Goal: Transaction & Acquisition: Purchase product/service

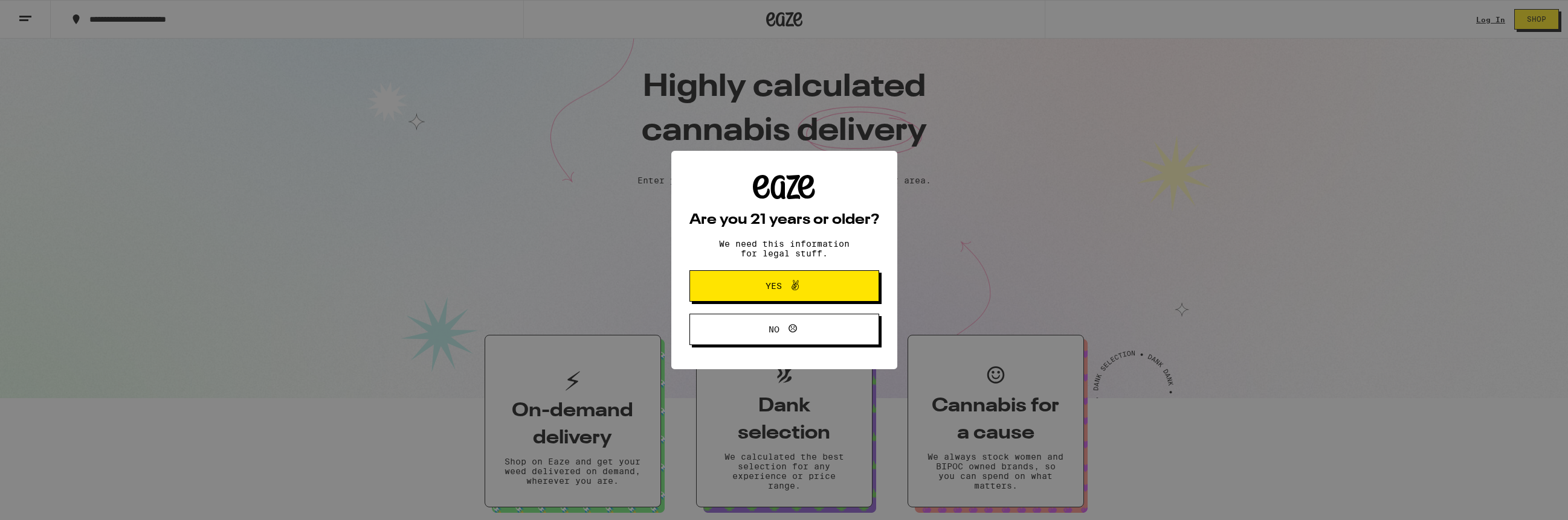
click at [781, 287] on span at bounding box center [791, 286] width 20 height 16
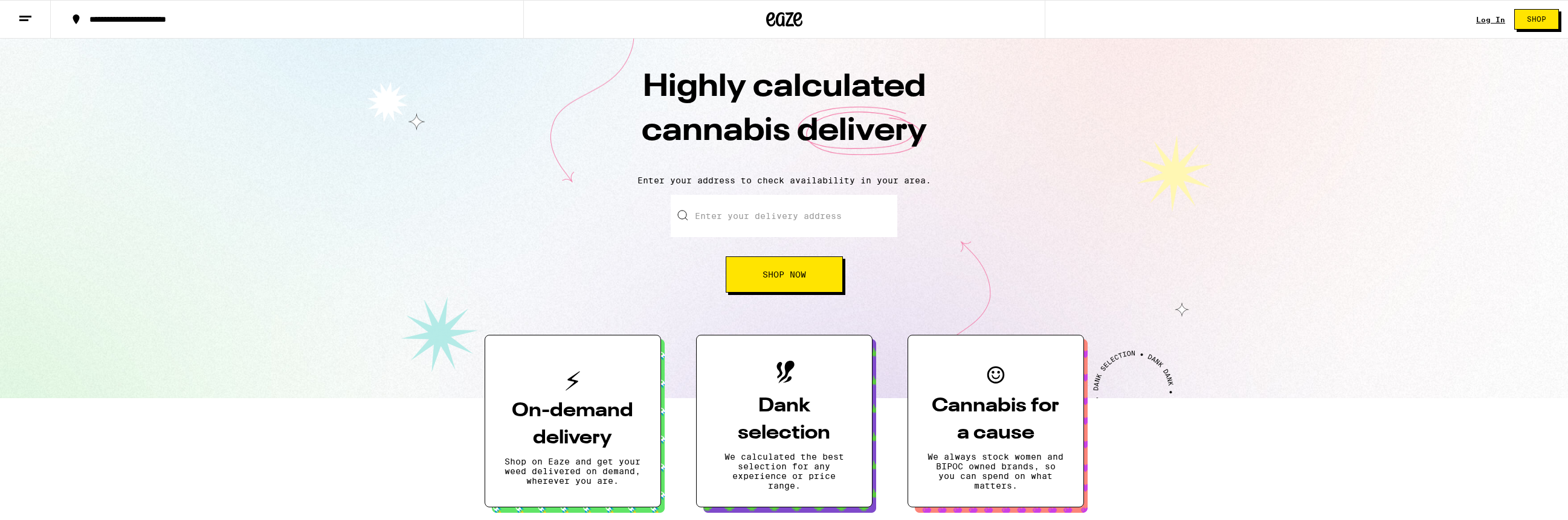
click at [1484, 18] on link "Log In" at bounding box center [1490, 19] width 29 height 8
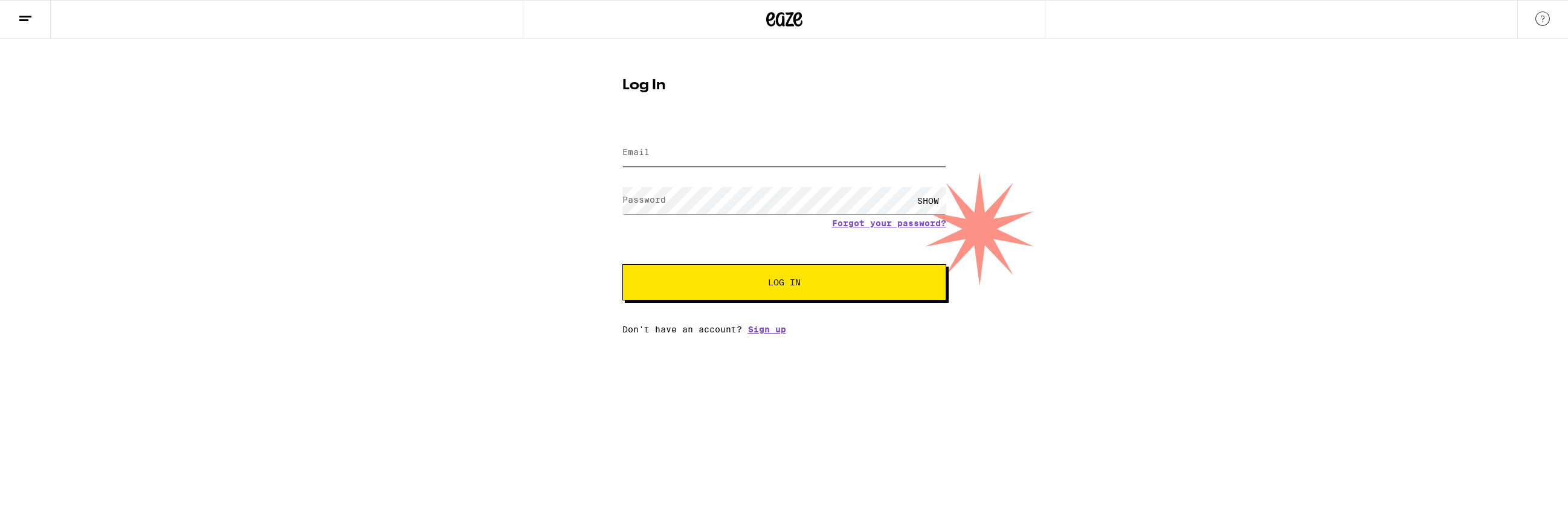
click at [900, 151] on input "Email" at bounding box center [784, 152] width 324 height 27
type input "[EMAIL_ADDRESS][DOMAIN_NAME]"
click at [622, 264] on button "Log In" at bounding box center [784, 282] width 324 height 36
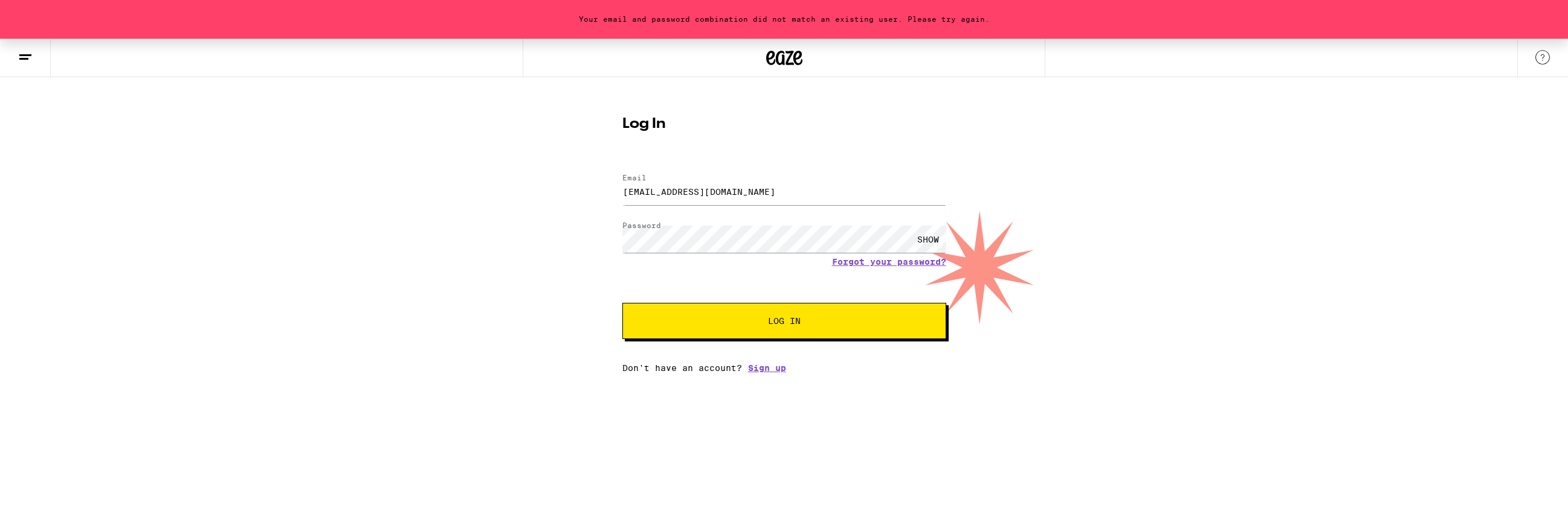
click at [831, 318] on span "Log In" at bounding box center [784, 321] width 226 height 9
click at [622, 303] on button "Log In" at bounding box center [784, 320] width 324 height 36
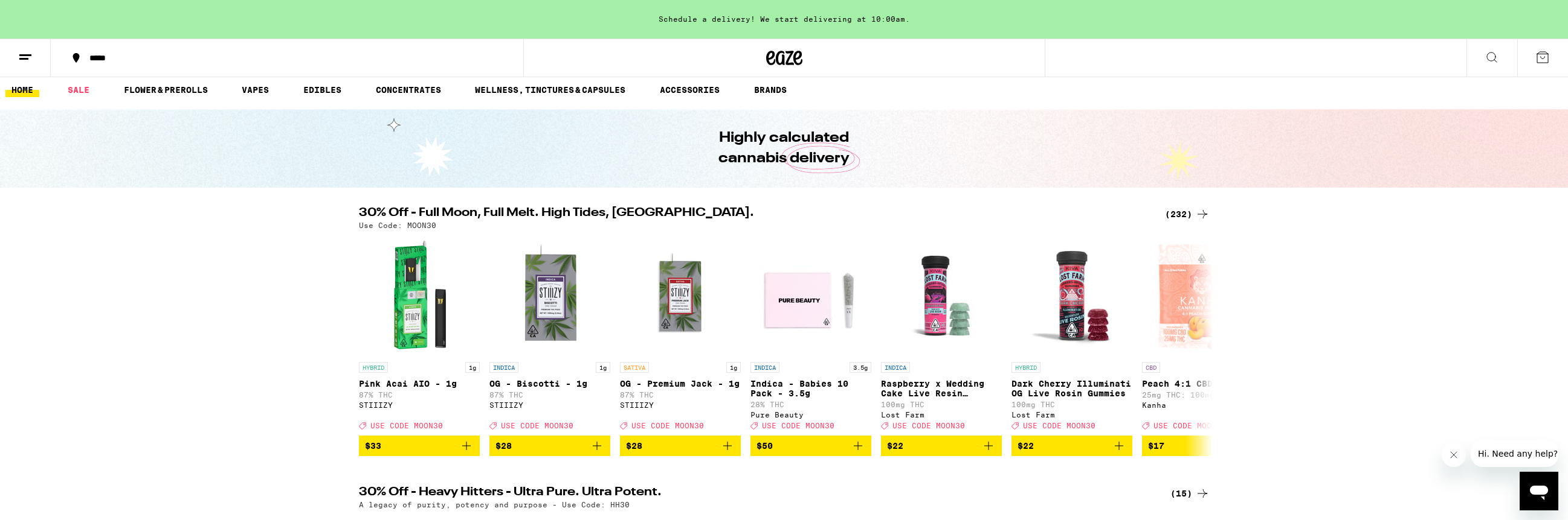
scroll to position [7, 0]
click at [260, 88] on link "VAPES" at bounding box center [255, 89] width 39 height 15
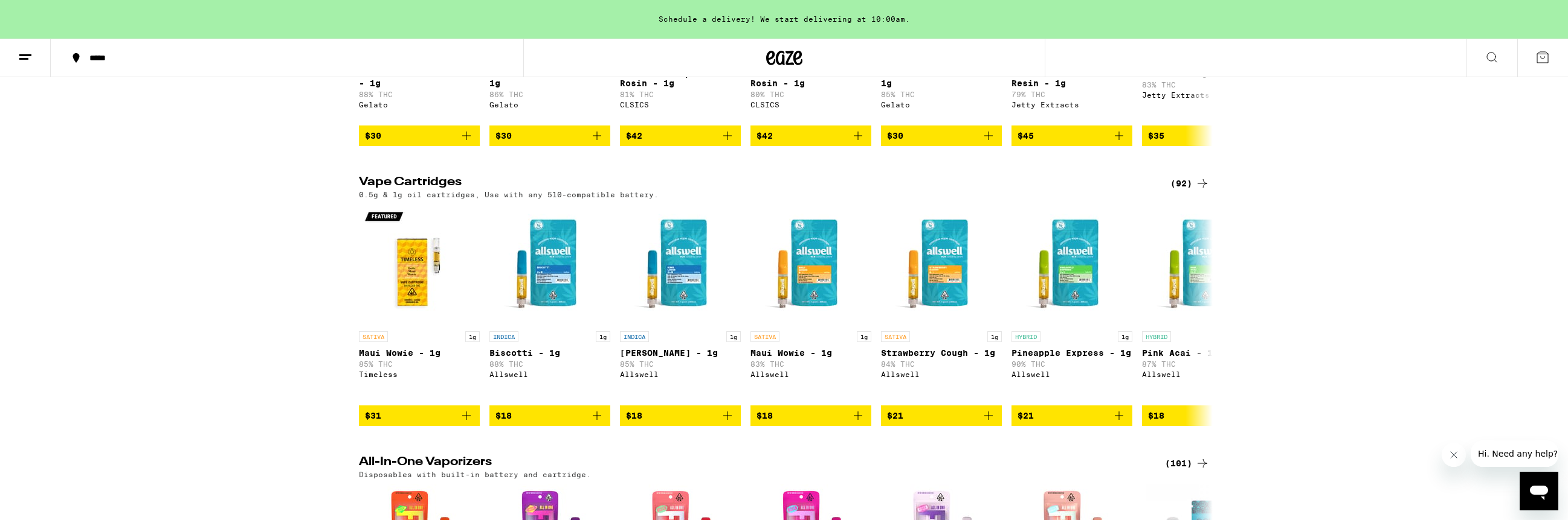
scroll to position [313, 0]
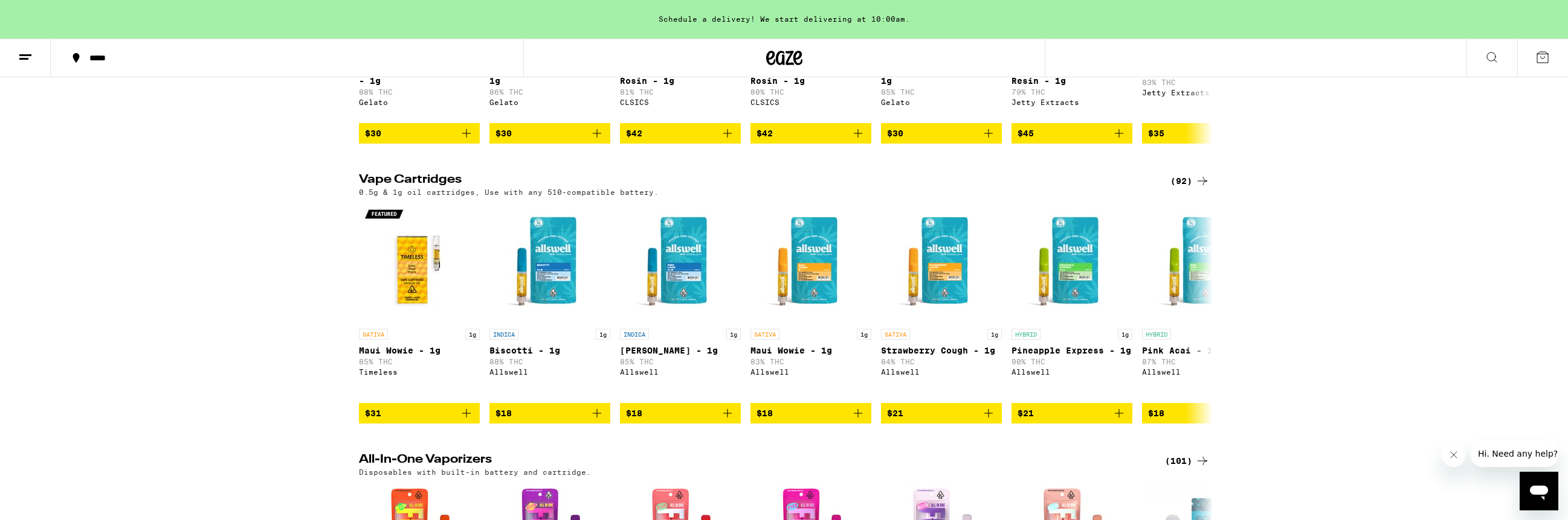
click at [1183, 188] on div "(92)" at bounding box center [1190, 181] width 39 height 15
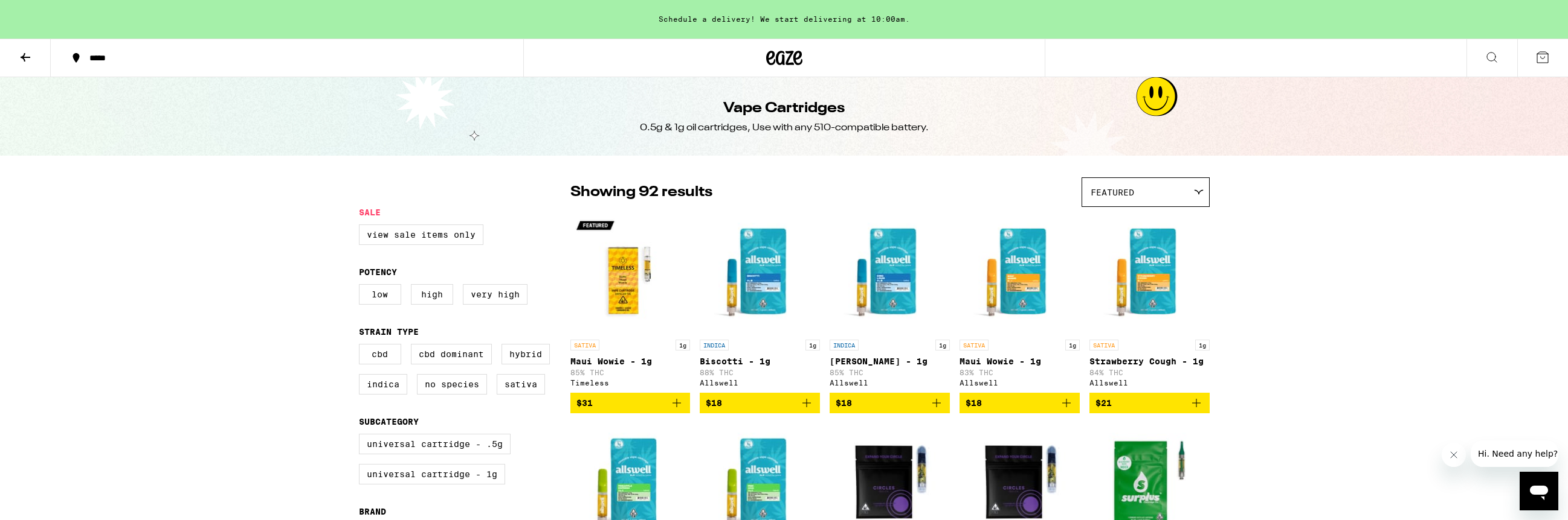
scroll to position [1691, 0]
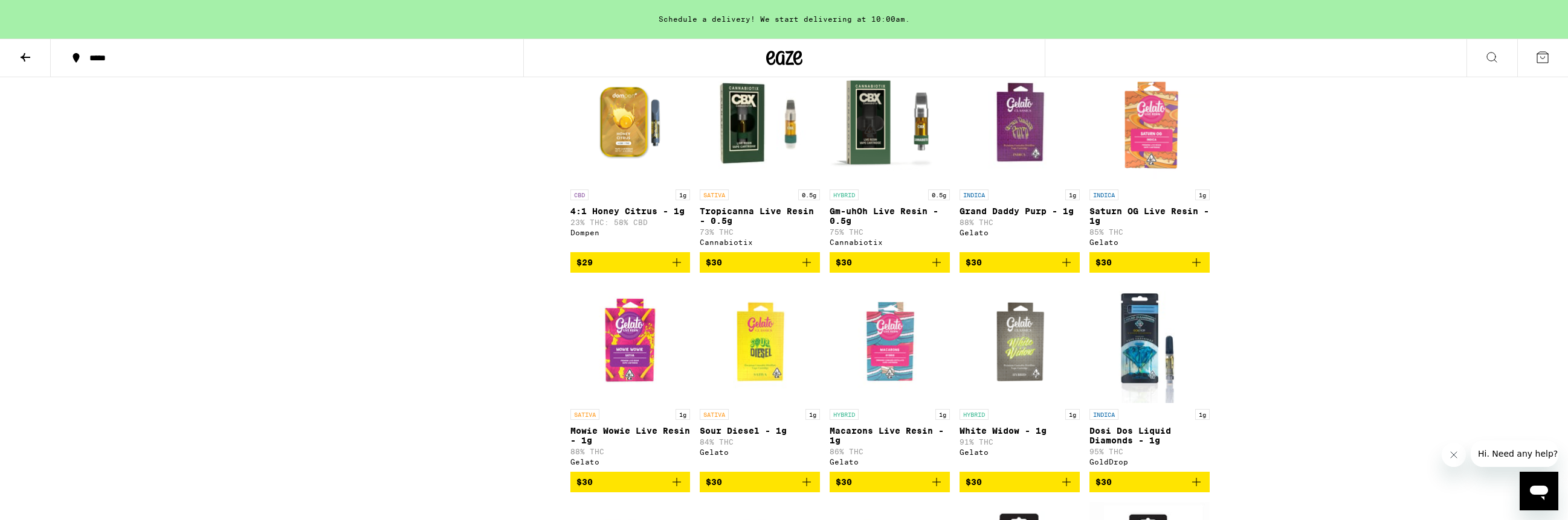
click at [1200, 270] on icon "Add to bag" at bounding box center [1196, 263] width 15 height 15
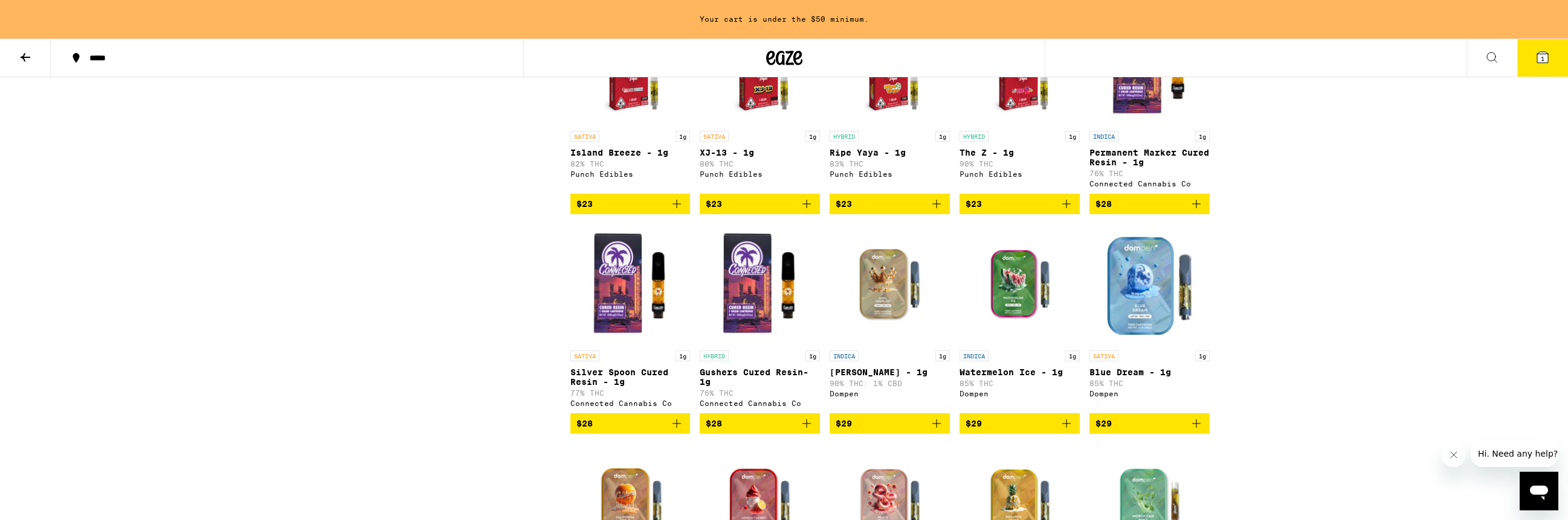
scroll to position [1085, 0]
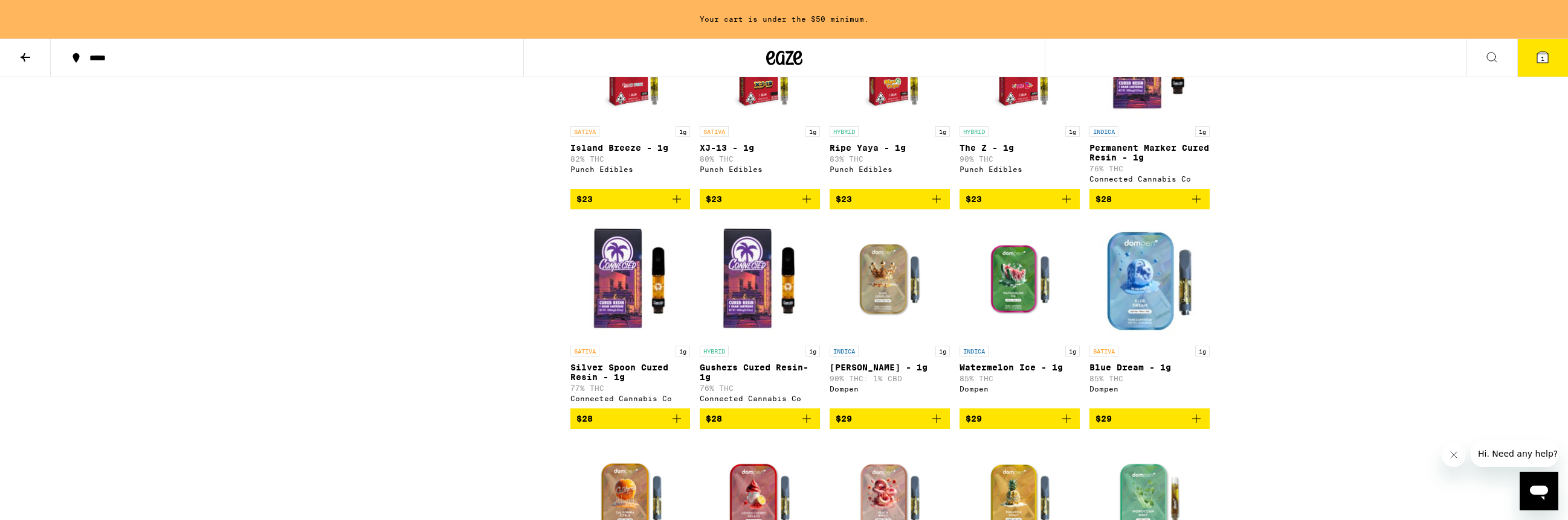
click at [1063, 207] on icon "Add to bag" at bounding box center [1066, 199] width 15 height 15
click at [1195, 426] on icon "Add to bag" at bounding box center [1196, 418] width 15 height 15
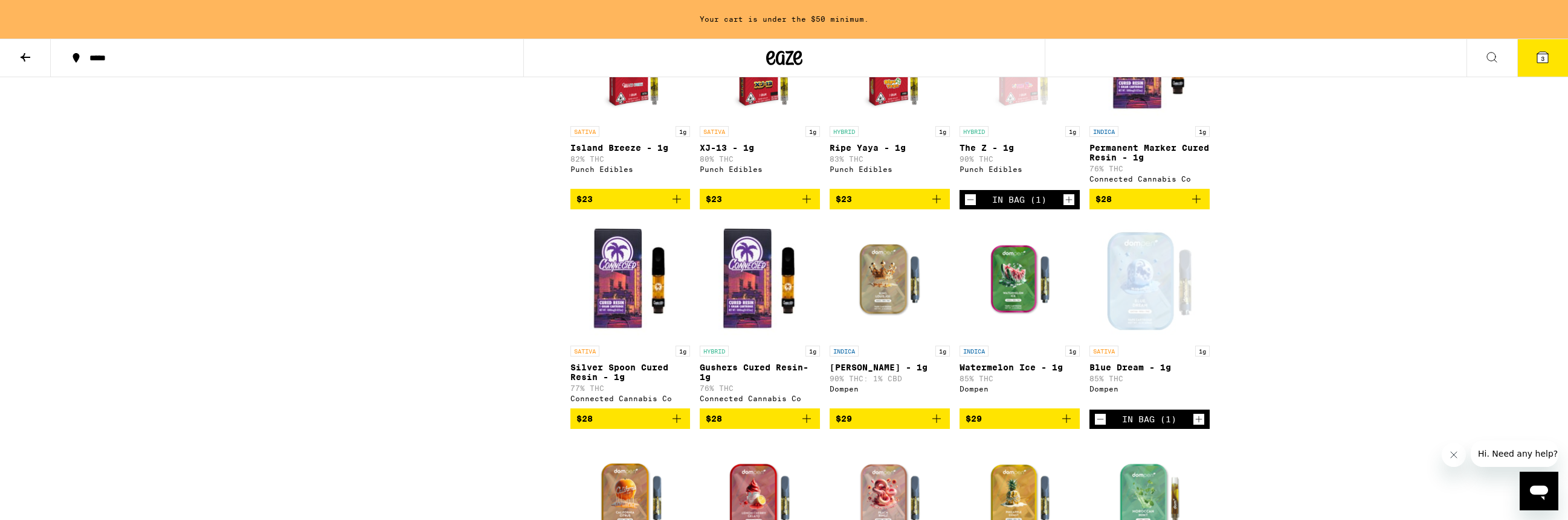
click at [1548, 57] on icon at bounding box center [1542, 57] width 15 height 15
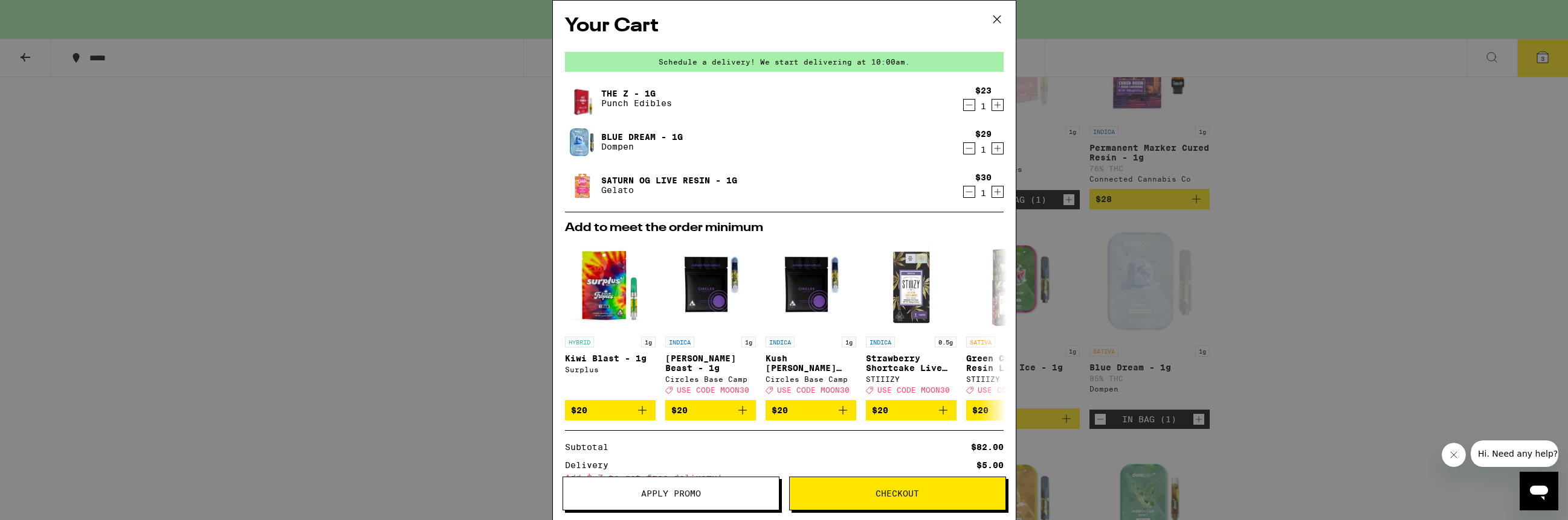
click at [967, 149] on icon "Decrement" at bounding box center [969, 148] width 11 height 15
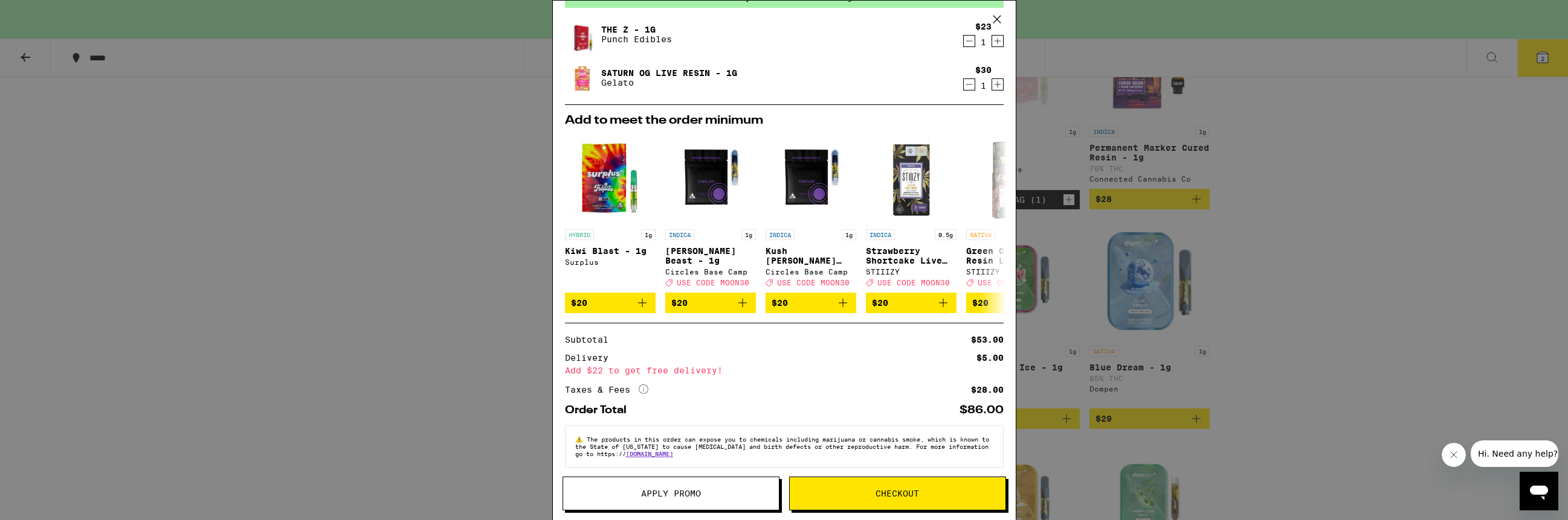
scroll to position [81, 0]
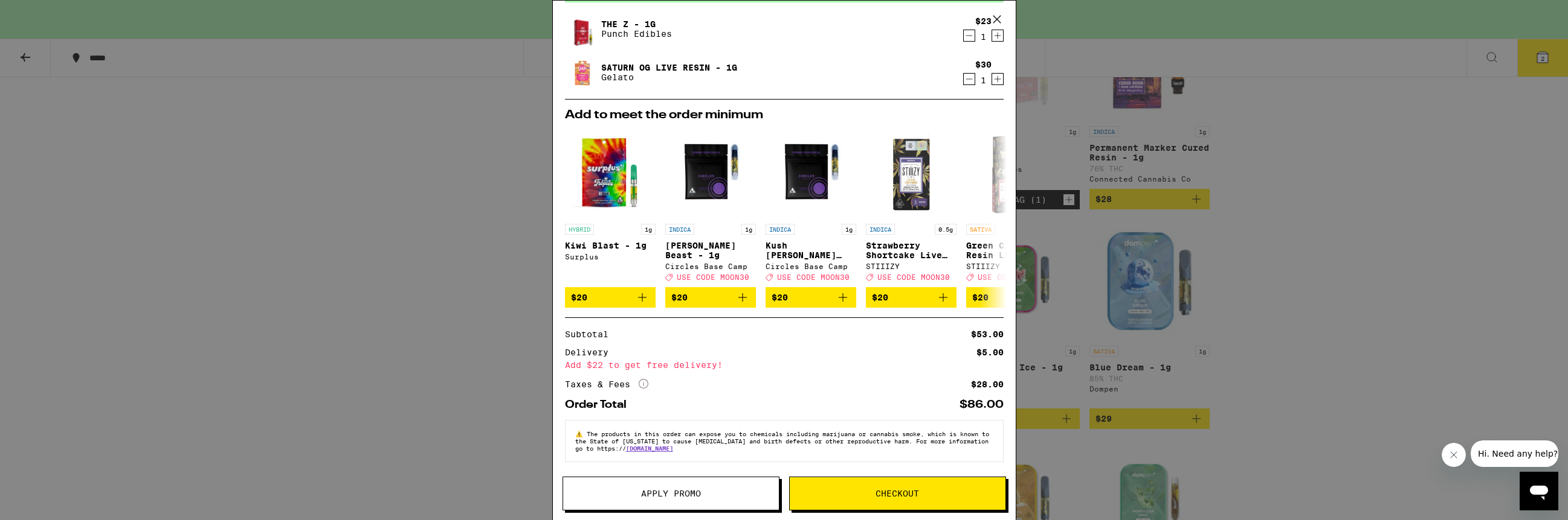
click at [896, 485] on button "Checkout" at bounding box center [898, 494] width 217 height 34
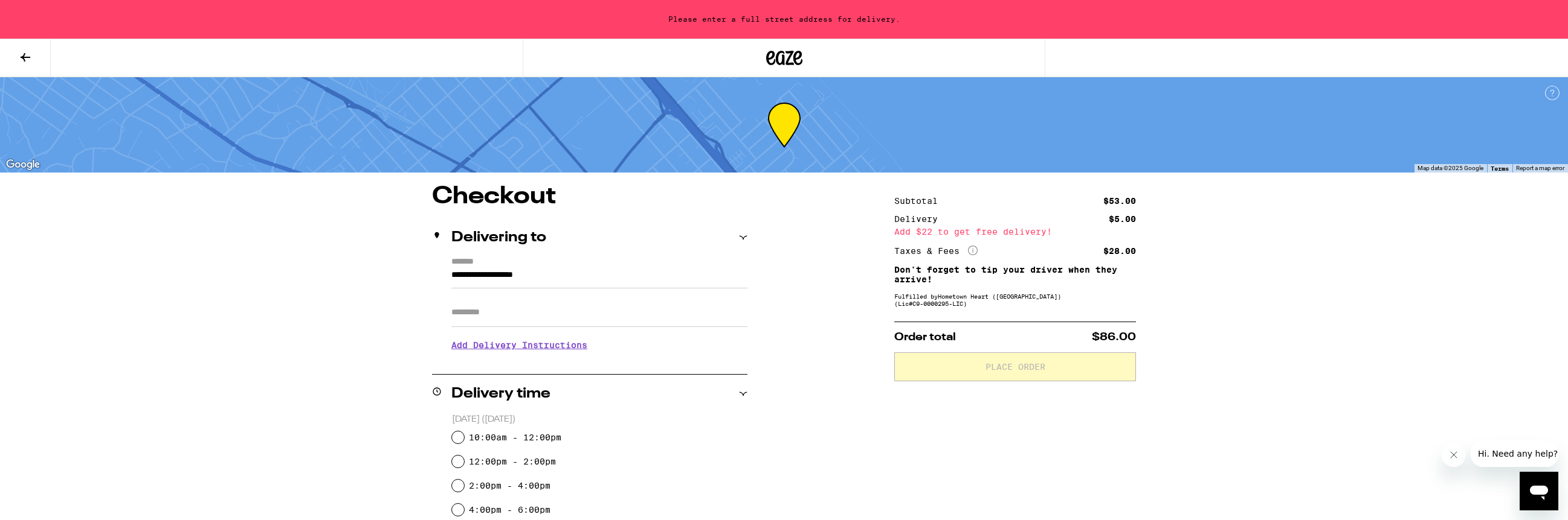
click at [651, 274] on input "**********" at bounding box center [599, 278] width 296 height 20
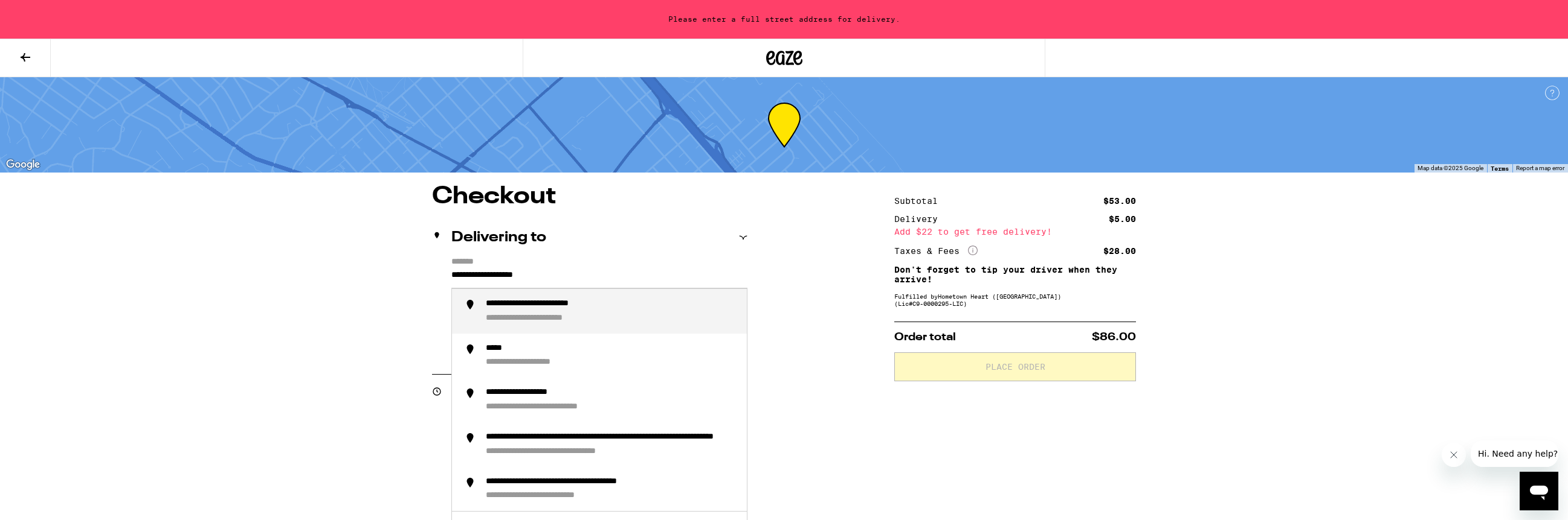
click at [651, 274] on input "**********" at bounding box center [599, 278] width 296 height 20
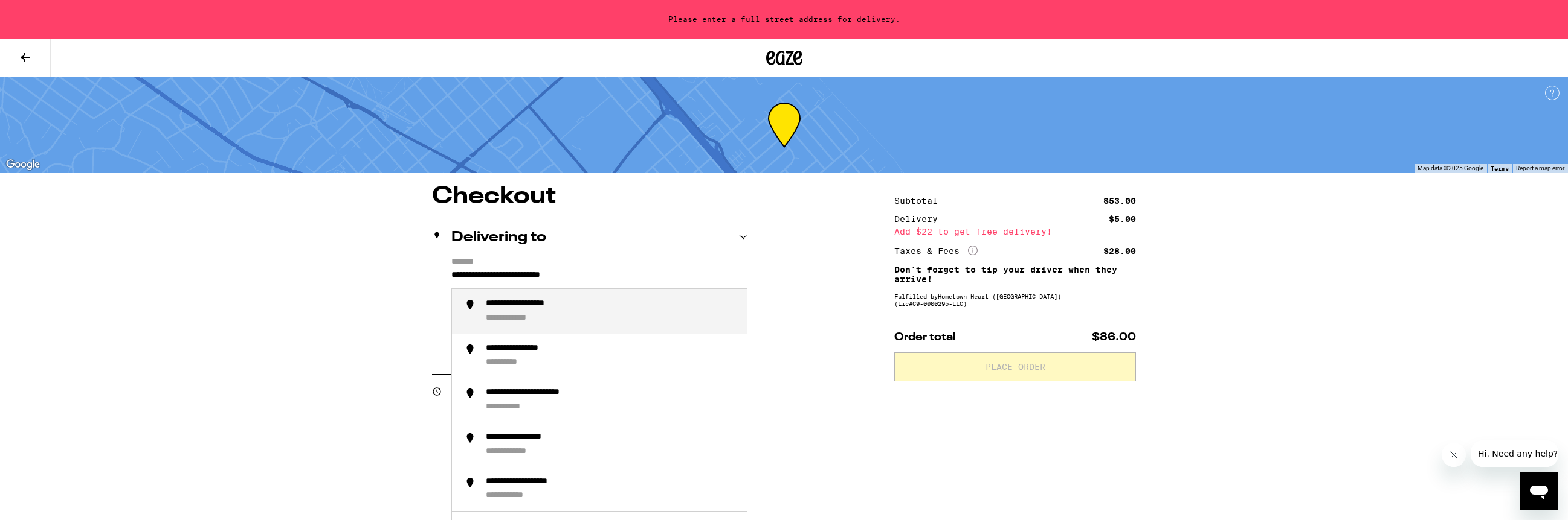
click at [583, 313] on div "**********" at bounding box center [611, 311] width 251 height 25
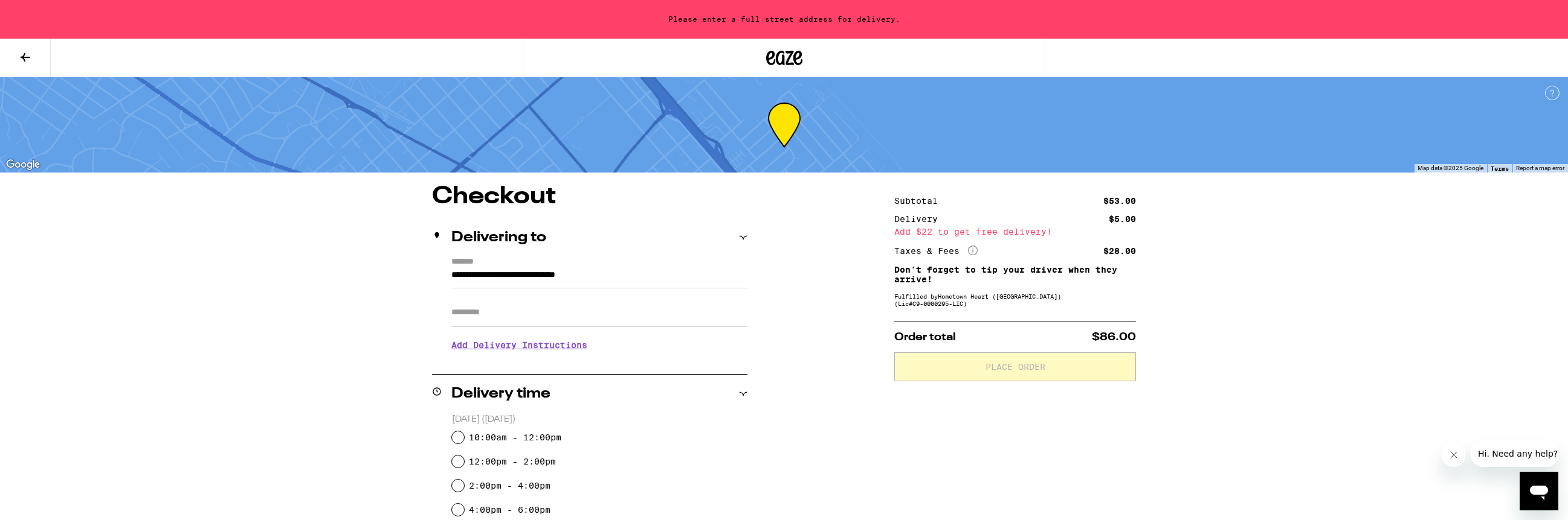
type input "**********"
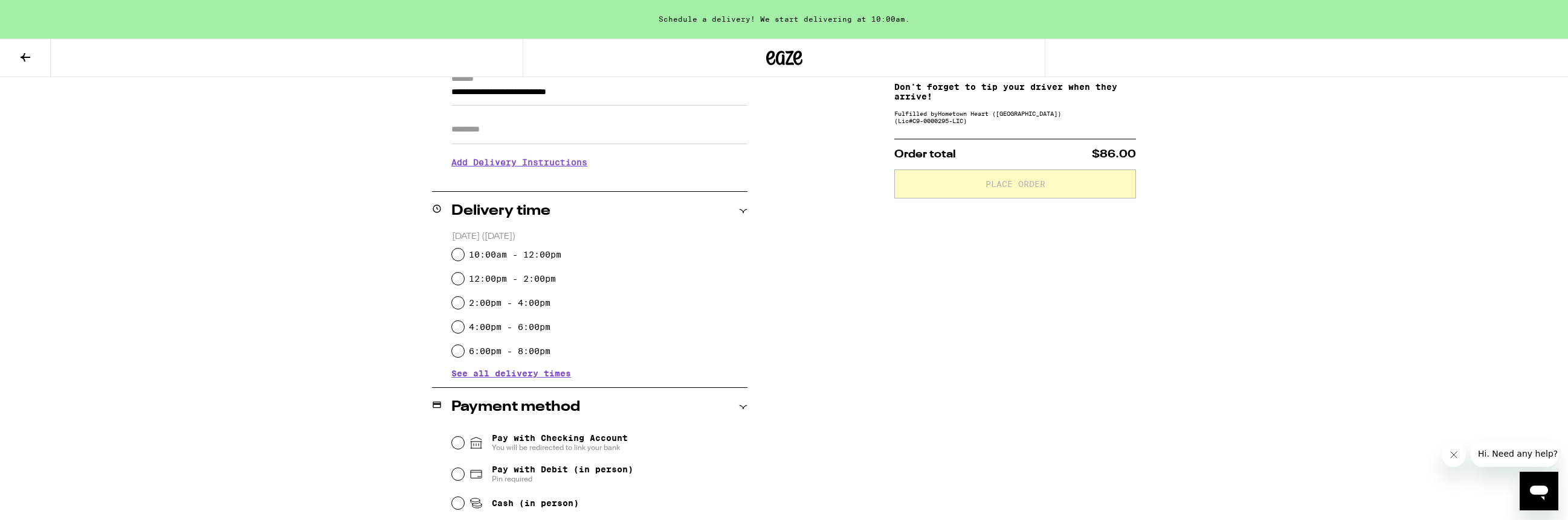
scroll to position [185, 0]
click at [456, 252] on input "10:00am - 12:00pm" at bounding box center [458, 253] width 12 height 12
radio input "true"
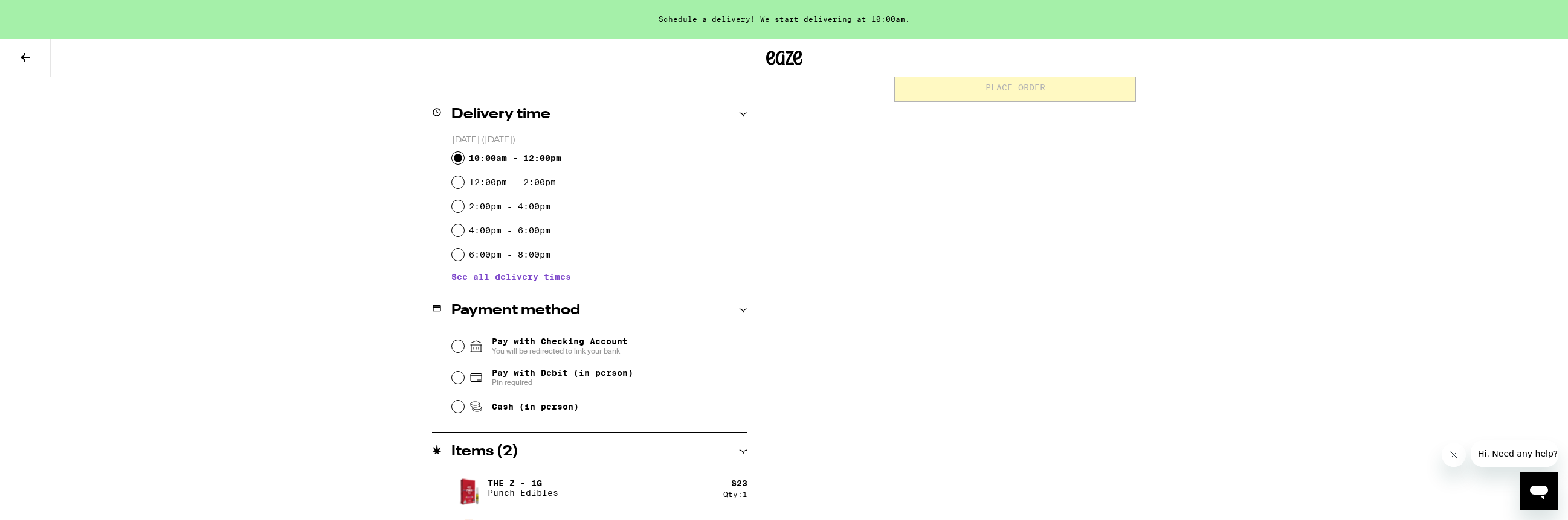
scroll to position [283, 0]
click at [454, 405] on input "Cash (in person)" at bounding box center [458, 404] width 12 height 12
radio input "true"
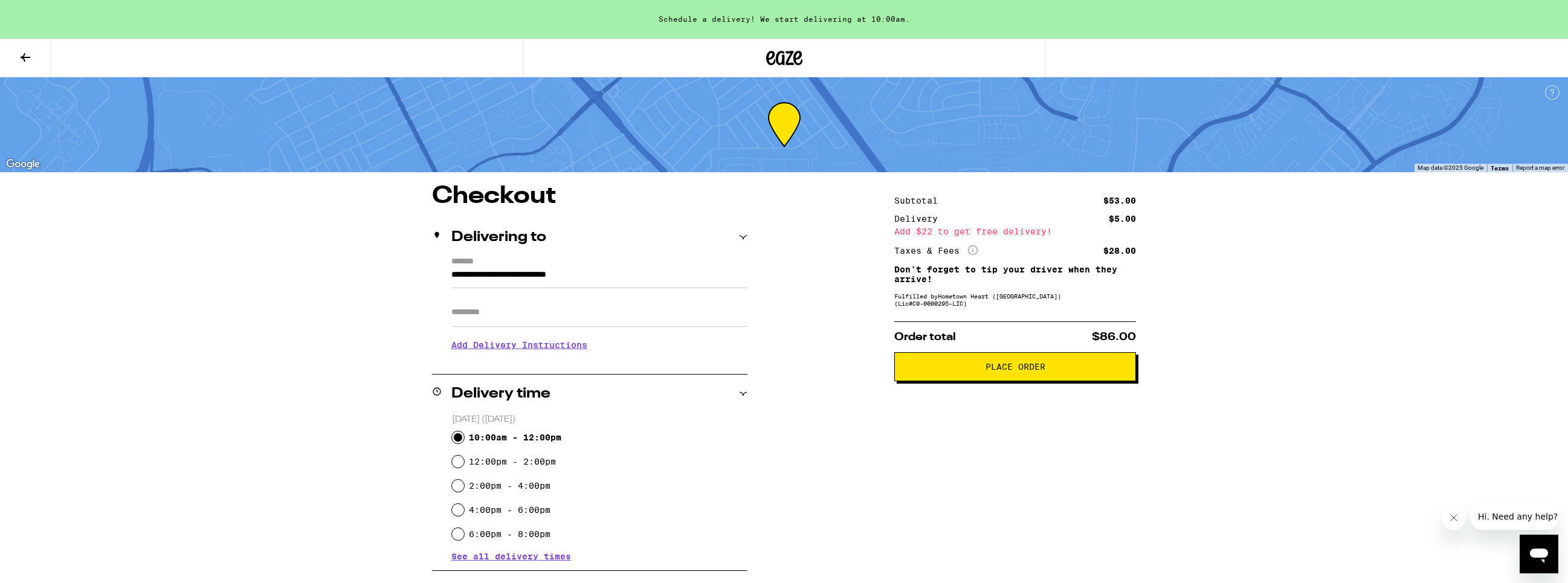
scroll to position [0, 0]
click at [999, 363] on button "Place Order" at bounding box center [1015, 367] width 242 height 29
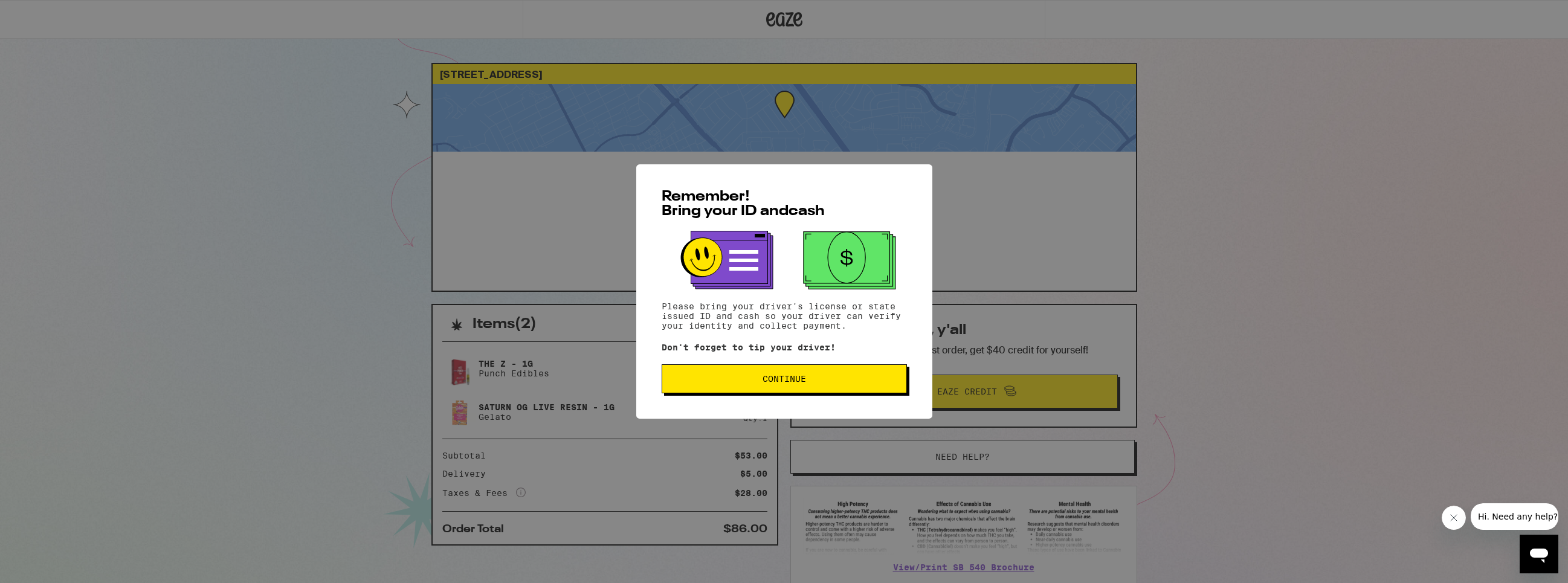
click at [815, 371] on button "Continue" at bounding box center [784, 379] width 245 height 29
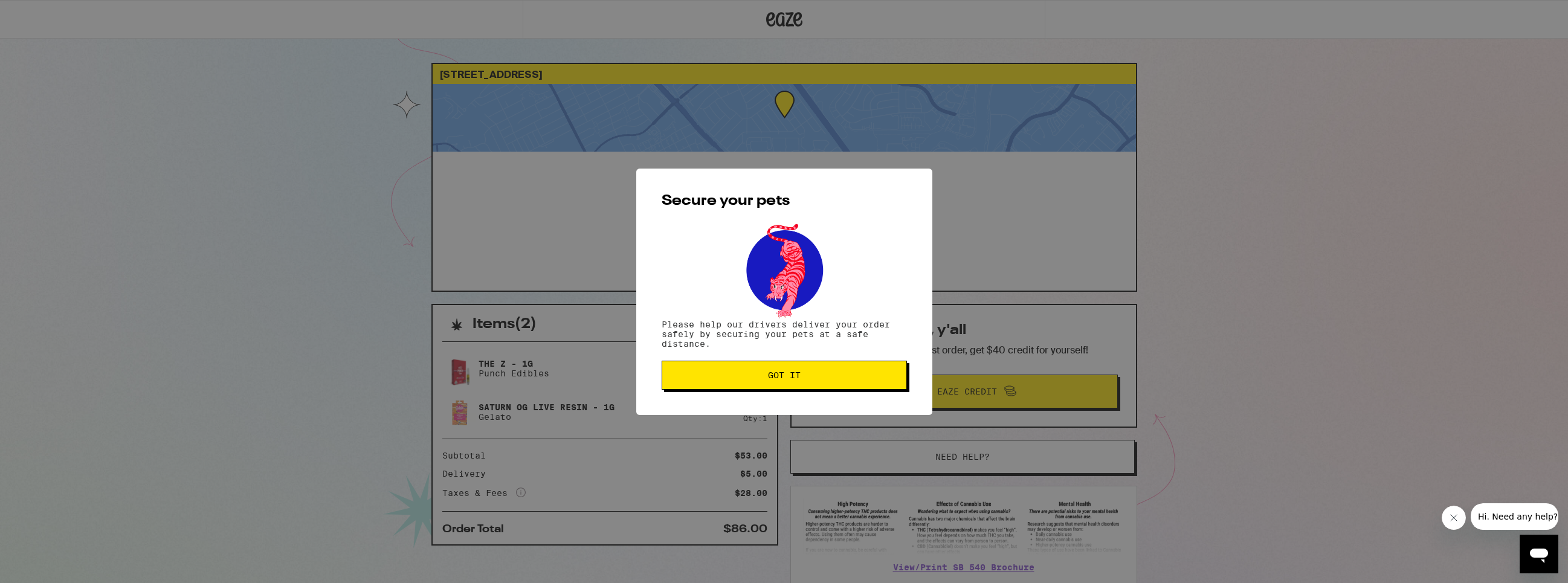
click at [837, 375] on span "Got it" at bounding box center [784, 375] width 225 height 9
